Goal: Connect with others: Connect with others

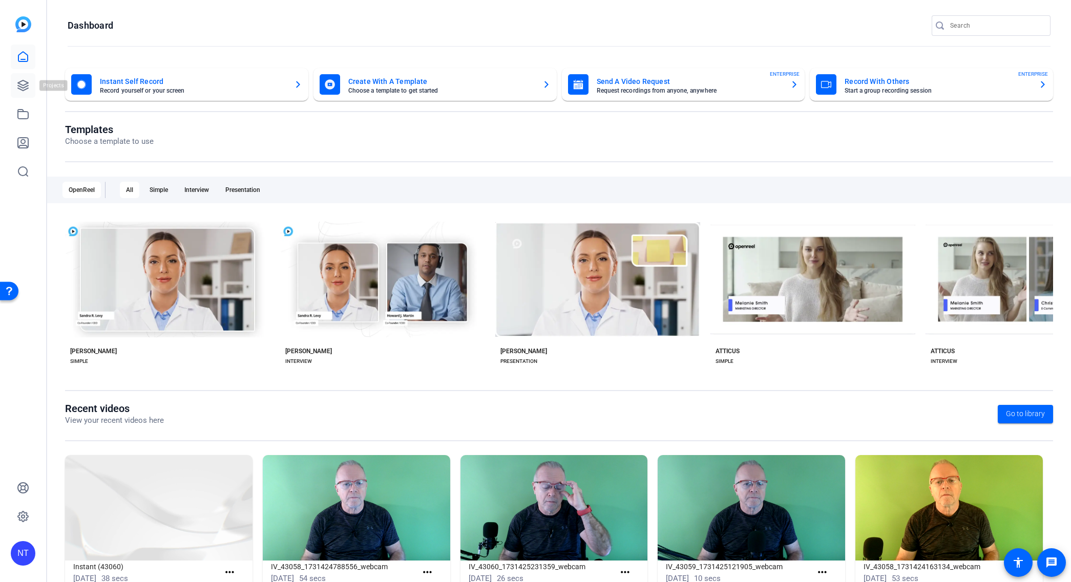
click at [21, 85] on icon at bounding box center [23, 85] width 12 height 12
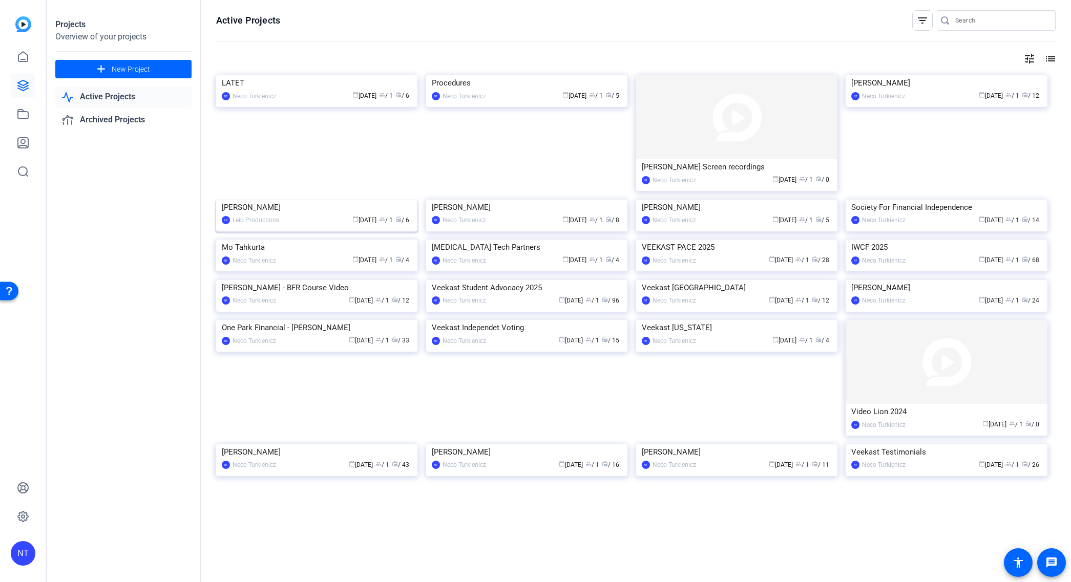
click at [348, 200] on img at bounding box center [316, 200] width 201 height 0
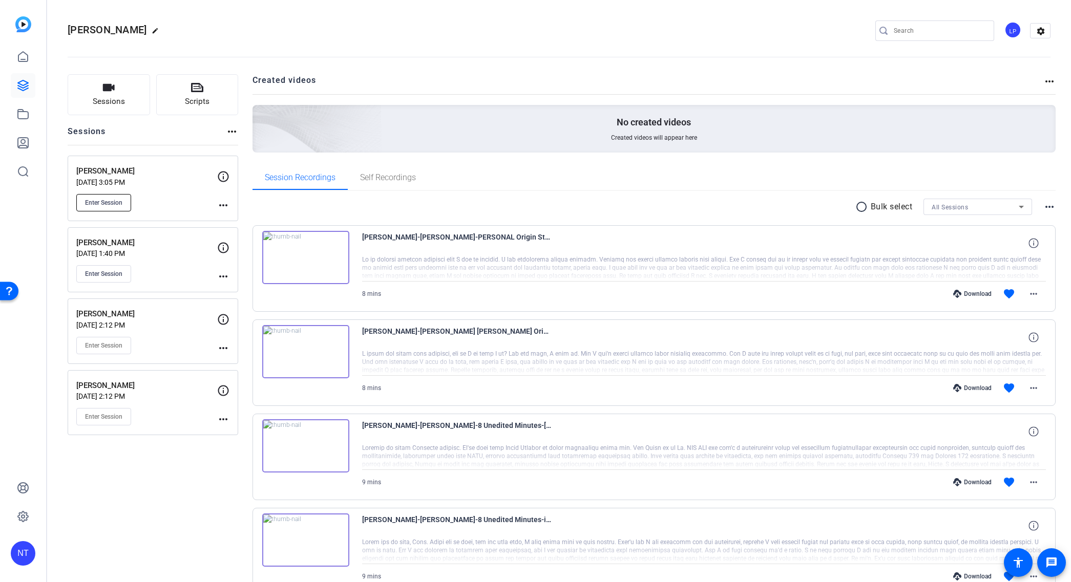
click at [103, 201] on span "Enter Session" at bounding box center [103, 203] width 37 height 8
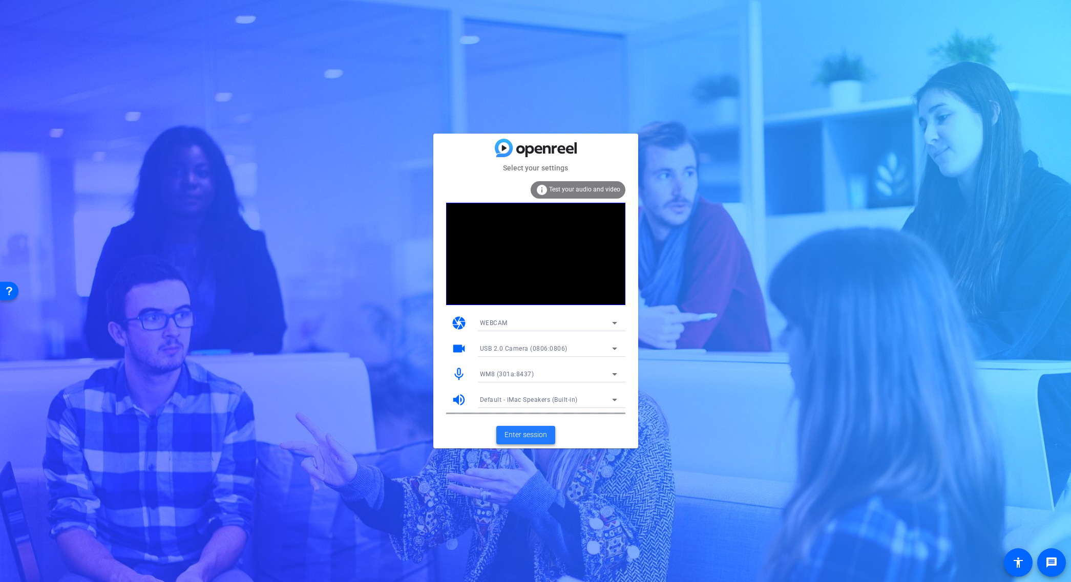
click at [527, 434] on span "Enter session" at bounding box center [525, 435] width 42 height 11
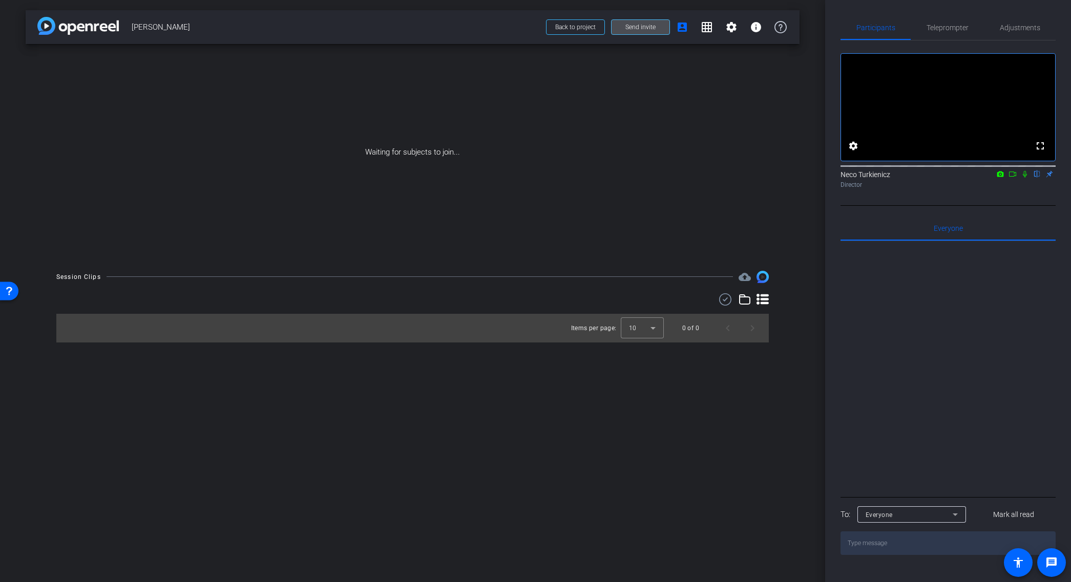
click at [646, 26] on span "Send invite" at bounding box center [640, 27] width 30 height 8
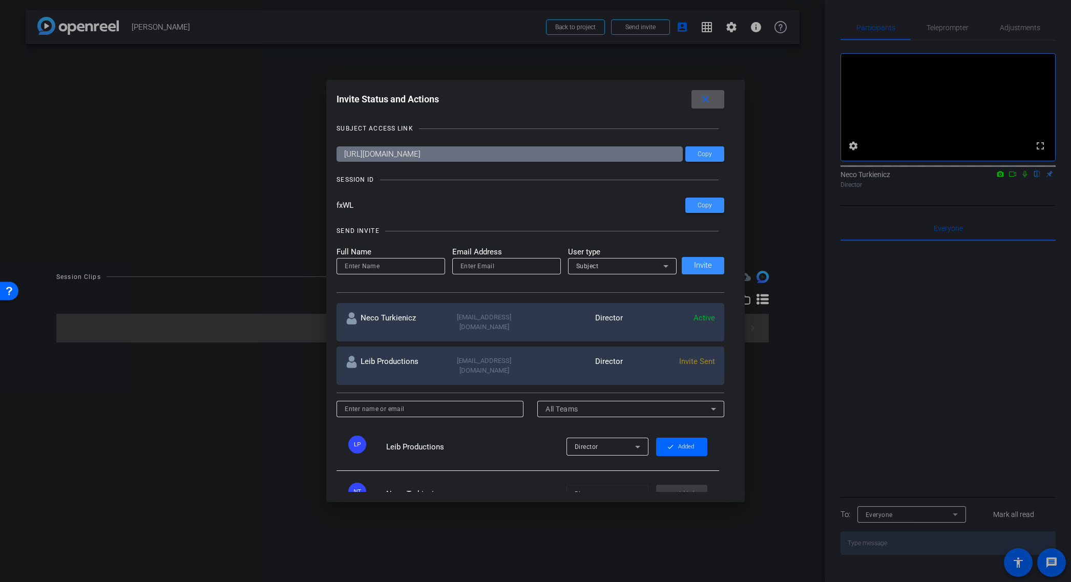
click at [664, 269] on icon at bounding box center [665, 266] width 12 height 12
click at [664, 267] on div at bounding box center [535, 291] width 1071 height 582
click at [484, 266] on input "email" at bounding box center [506, 266] width 92 height 12
paste input "[EMAIL_ADDRESS][DOMAIN_NAME]"
type input "[EMAIL_ADDRESS][DOMAIN_NAME]"
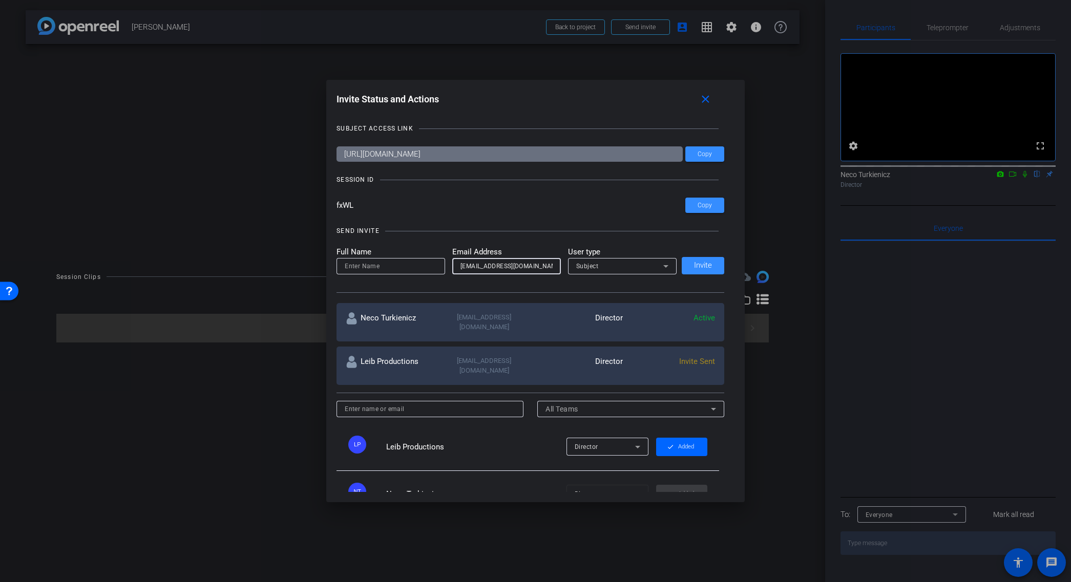
click at [401, 266] on input at bounding box center [391, 266] width 92 height 12
type input "[PERSON_NAME]"
click at [695, 264] on span "Invite" at bounding box center [703, 266] width 18 height 8
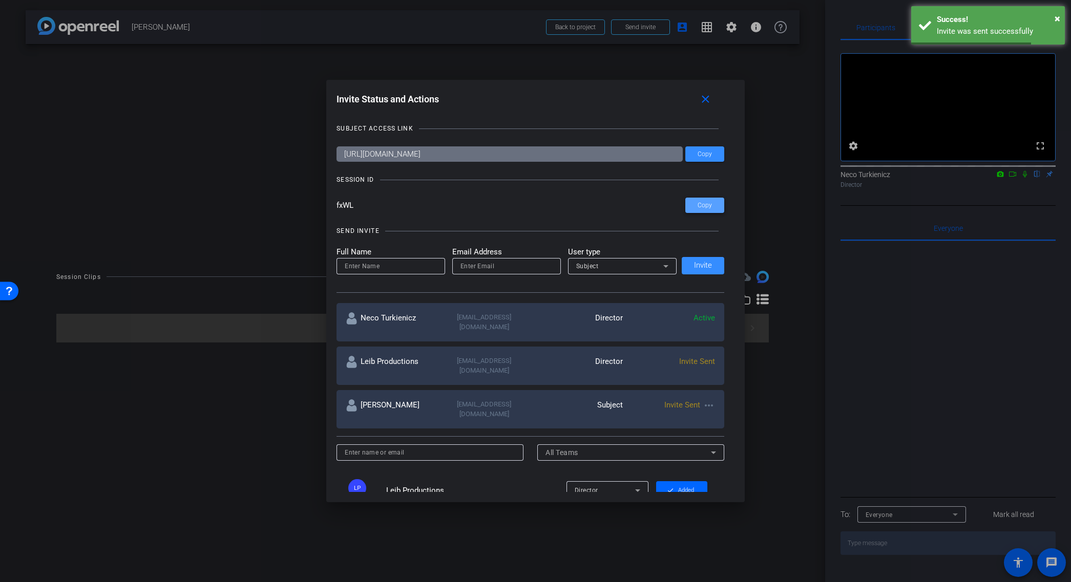
click at [703, 205] on span "Copy" at bounding box center [704, 206] width 14 height 8
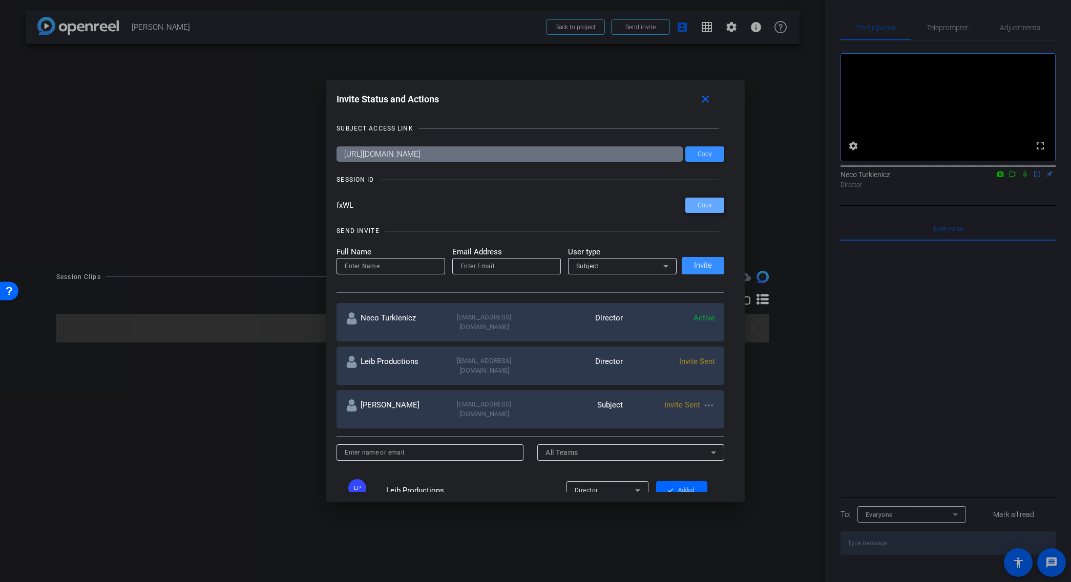
click at [703, 206] on span "Copy" at bounding box center [704, 206] width 14 height 8
click at [705, 97] on mat-icon "close" at bounding box center [705, 99] width 13 height 13
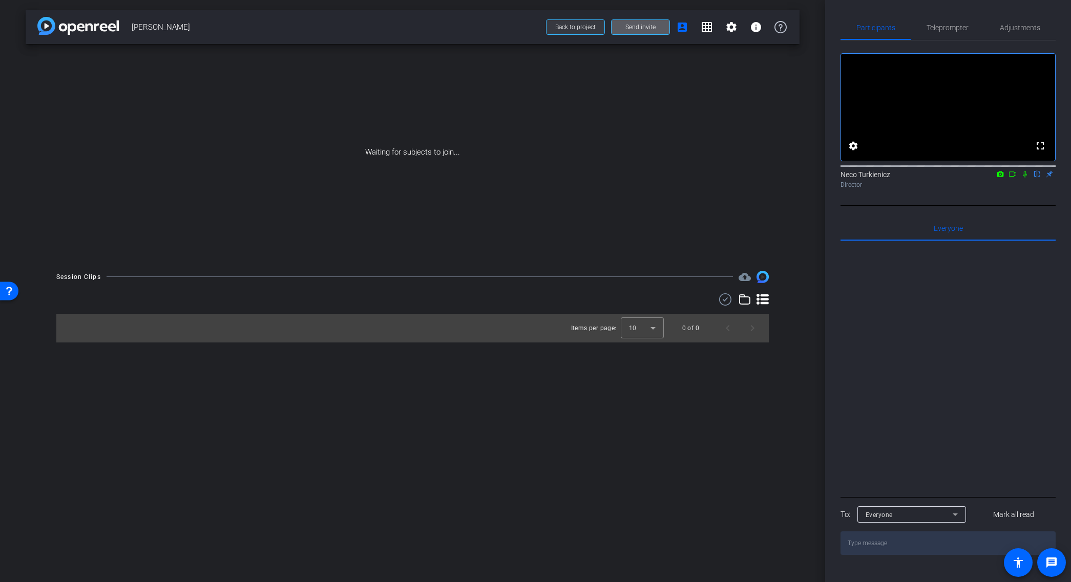
click at [587, 27] on span "Back to project" at bounding box center [575, 27] width 40 height 7
